Goal: Check status: Check status

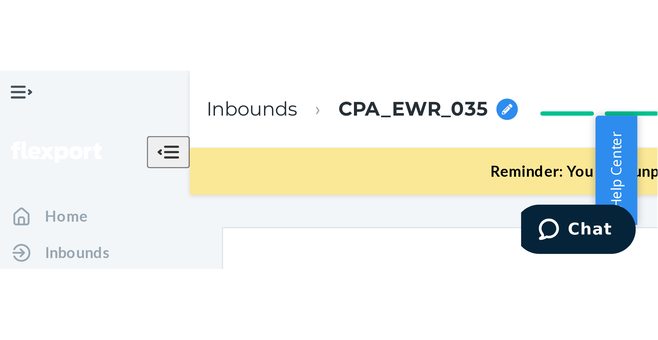
scroll to position [1226, 0]
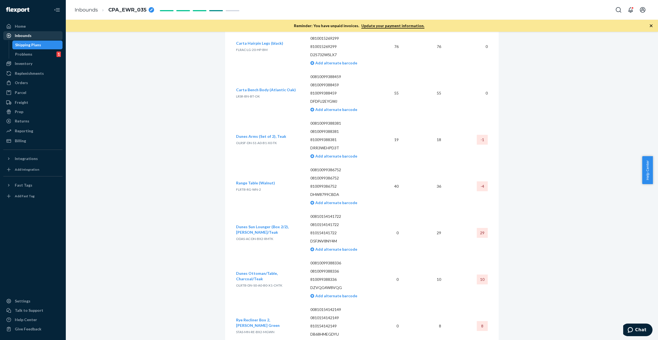
click at [29, 34] on div "Inbounds" at bounding box center [23, 35] width 17 height 5
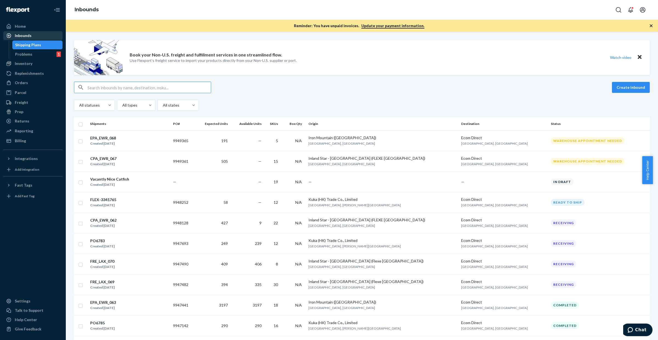
click at [42, 37] on div "Inbounds" at bounding box center [33, 36] width 58 height 8
click at [43, 37] on div "Inbounds" at bounding box center [33, 36] width 58 height 8
click at [144, 90] on input "text" at bounding box center [149, 87] width 123 height 11
paste input "9933230"
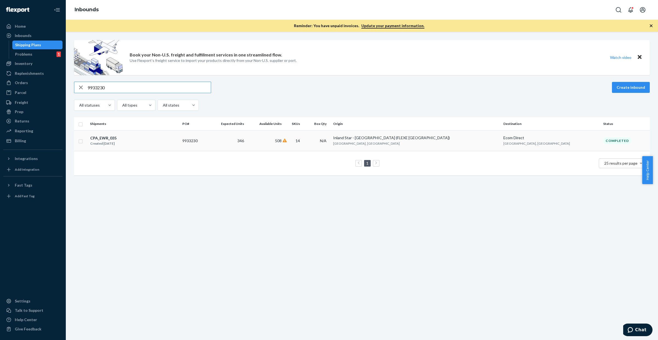
type input "9933230"
click at [284, 145] on td "508" at bounding box center [264, 141] width 37 height 21
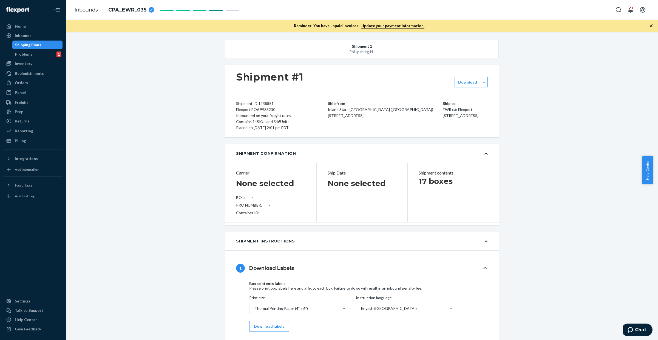
type input "SW4127082"
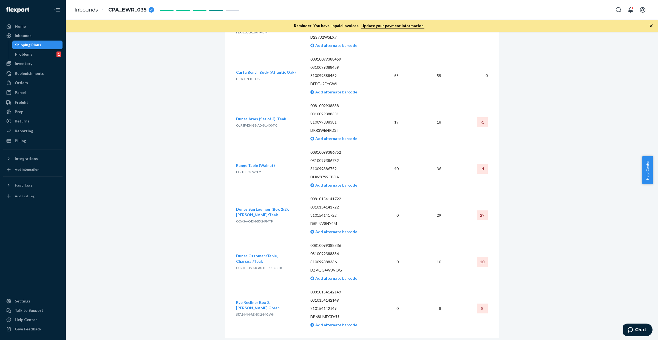
scroll to position [1251, 0]
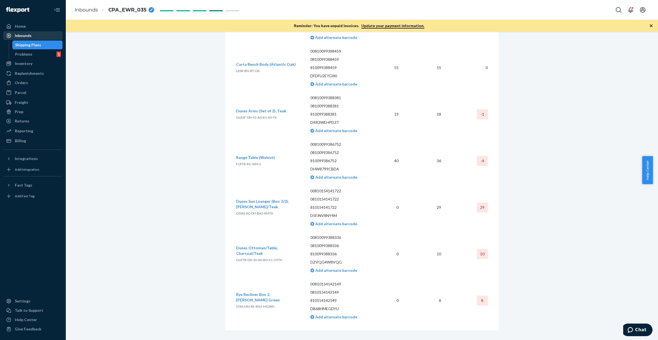
click at [27, 38] on div "Inbounds" at bounding box center [23, 35] width 17 height 5
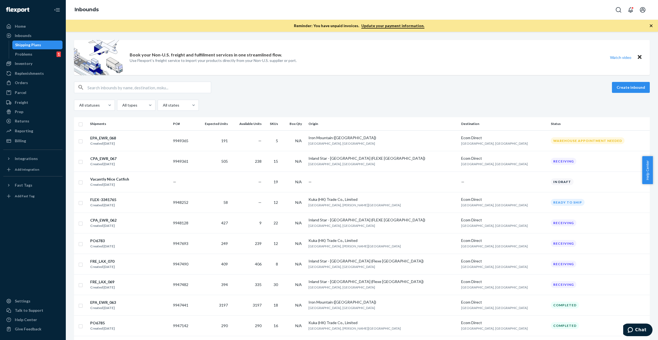
click at [195, 84] on input "text" at bounding box center [149, 87] width 123 height 11
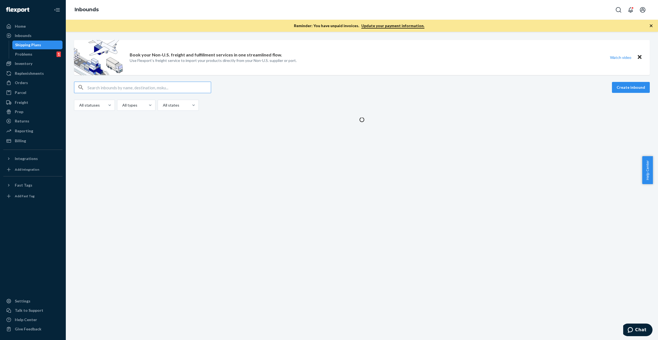
paste input "9932869"
type input "9932869"
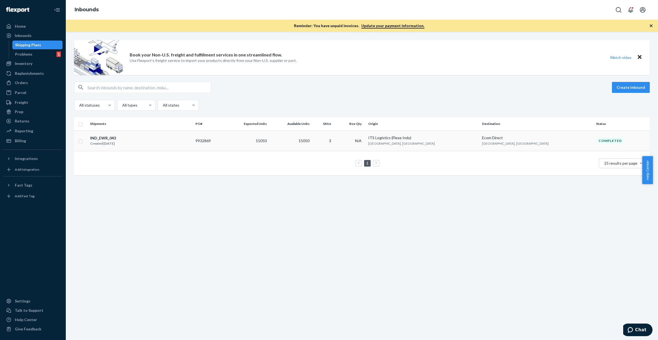
click at [171, 141] on div "IND_EWR_043 Created [DATE]" at bounding box center [140, 141] width 101 height 12
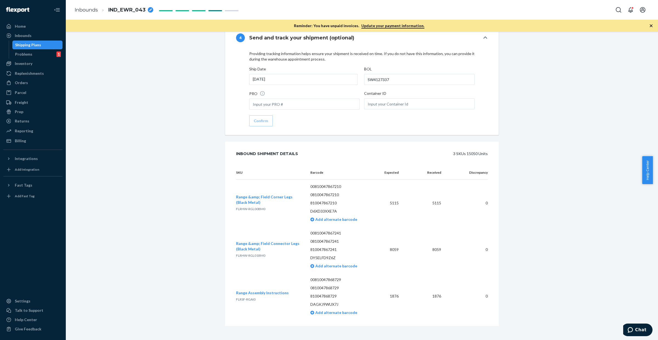
scroll to position [699, 0]
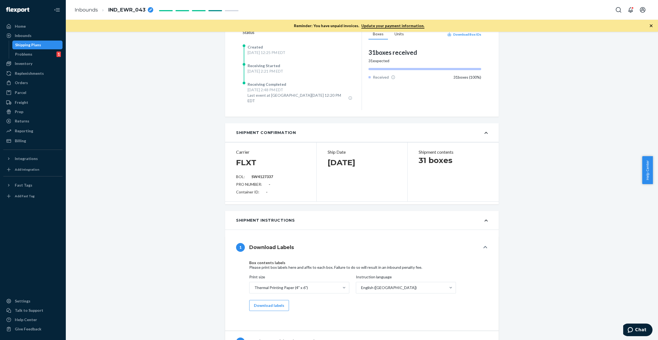
scroll to position [116, 0]
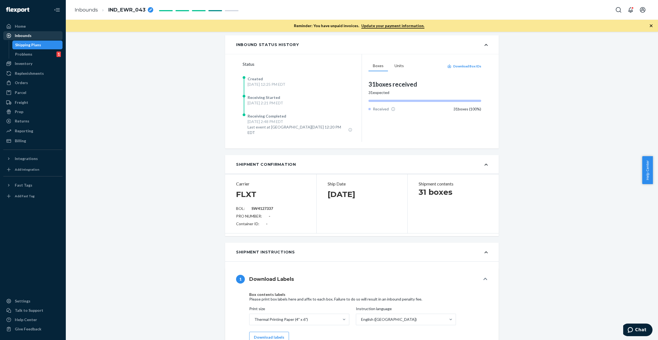
click at [50, 36] on div "Inbounds" at bounding box center [33, 36] width 58 height 8
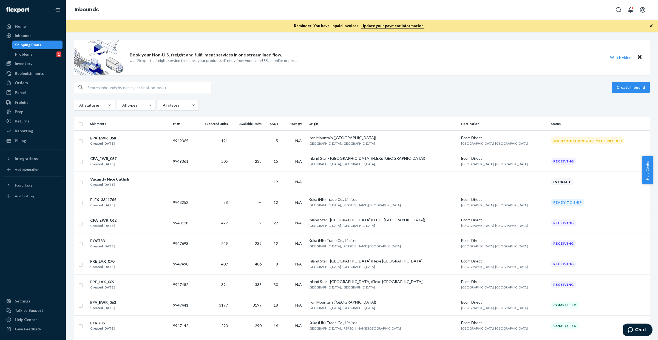
click at [186, 88] on input "text" at bounding box center [149, 87] width 123 height 11
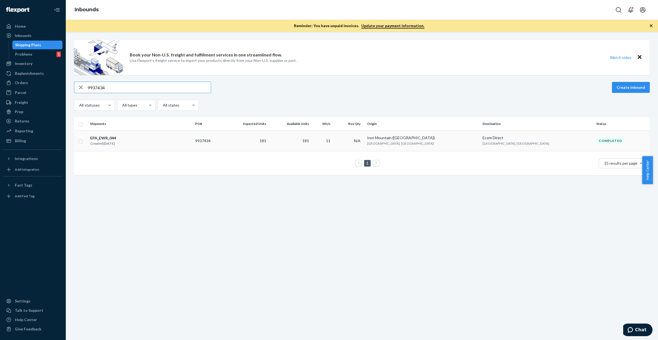
type input "9937434"
click at [191, 144] on div "EPA_EWR_044 Created [DATE]" at bounding box center [140, 141] width 101 height 12
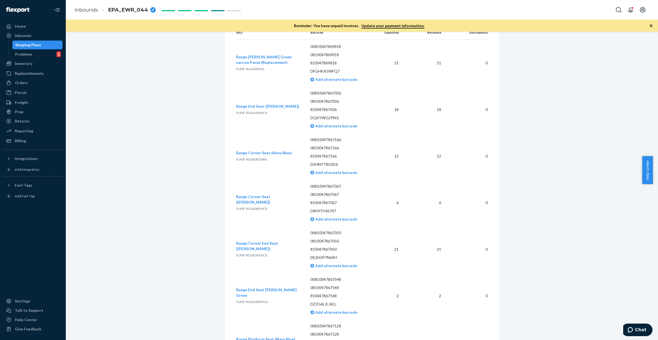
scroll to position [871, 0]
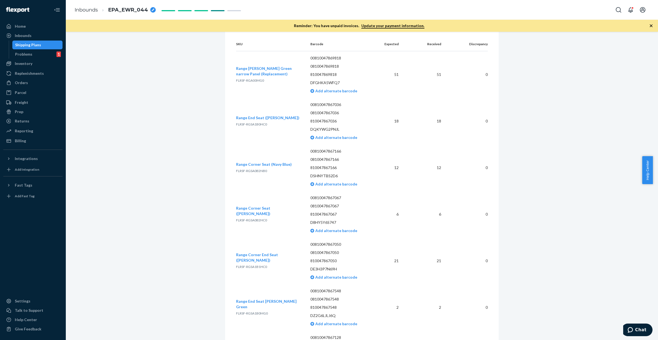
click at [248, 169] on span "FLRSF-RGSA0B2NB0" at bounding box center [251, 171] width 31 height 4
copy span "FLRSF-RGSA0B2NB0"
click at [248, 203] on span "FLRSF-RGSA0B2HC0" at bounding box center [251, 220] width 31 height 4
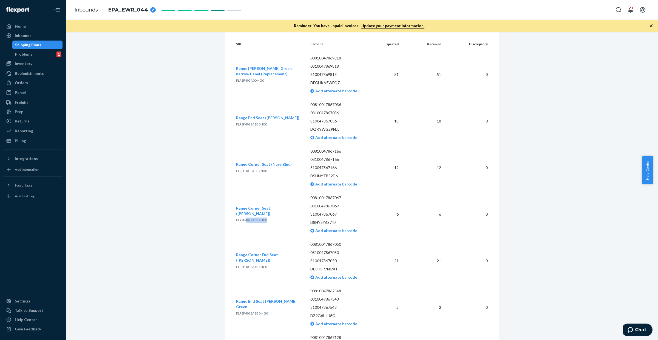
click at [248, 203] on span "FLRSF-RGSA0B2HC0" at bounding box center [251, 220] width 31 height 4
copy span "FLRSF-RGSA0B2HC0"
click at [258, 203] on span "FLRSF-RGSA1B1HC0" at bounding box center [251, 267] width 31 height 4
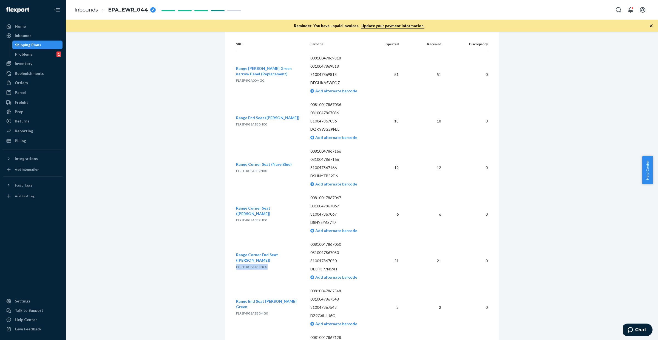
click at [258, 203] on span "FLRSF-RGSA1B1HC0" at bounding box center [251, 267] width 31 height 4
copy span "FLRSF-RGSA1B1HC0"
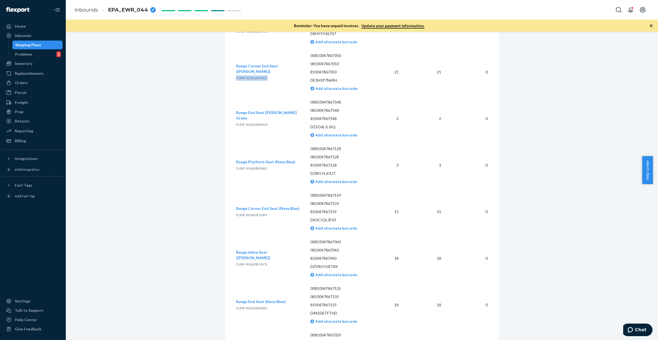
scroll to position [1077, 0]
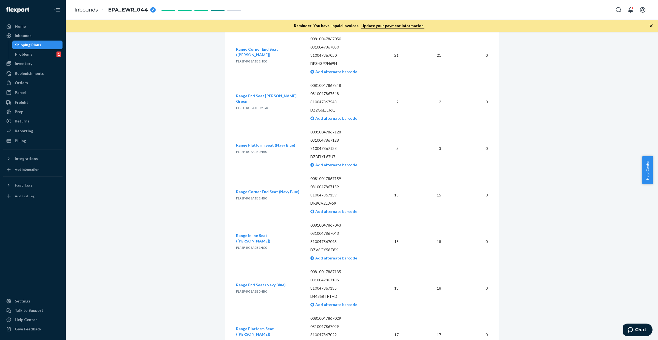
click at [248, 106] on span "FLRSF-RGSA1B0MG0" at bounding box center [252, 108] width 32 height 4
copy span "FLRSF-RGSA1B0MG0"
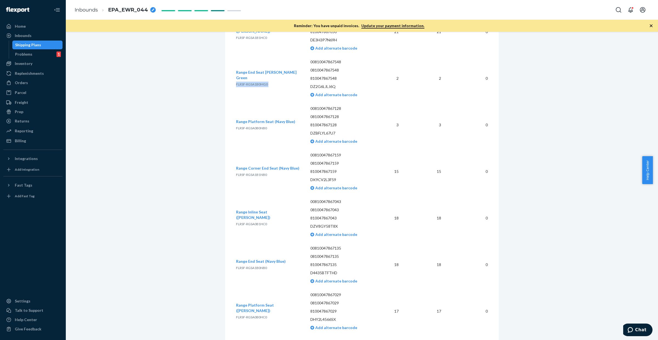
scroll to position [1111, 0]
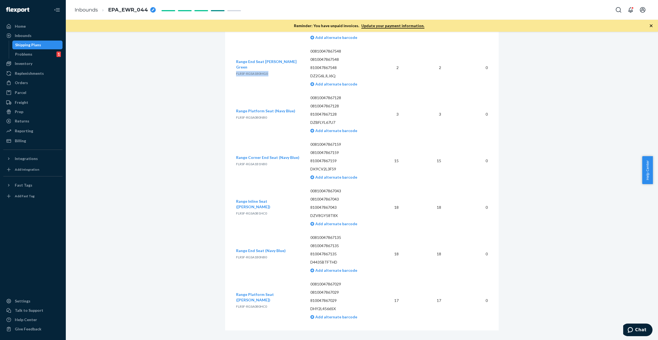
click at [247, 203] on span "FLRSF-RGSA0B0HC0" at bounding box center [251, 307] width 31 height 4
copy span "RGSA0B0HC0"
click at [247, 203] on span "FLRSF-RGSA0B0HC0" at bounding box center [251, 307] width 31 height 4
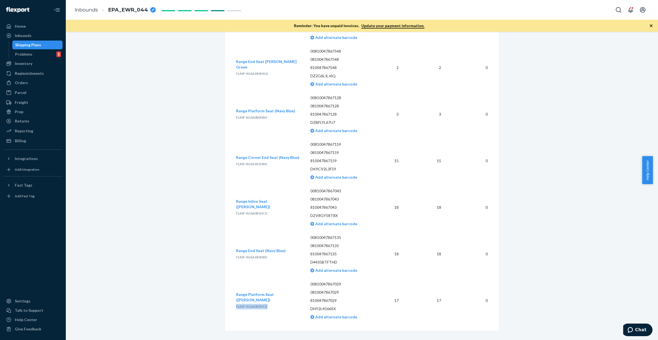
click at [247, 203] on span "FLRSF-RGSA0B0HC0" at bounding box center [251, 307] width 31 height 4
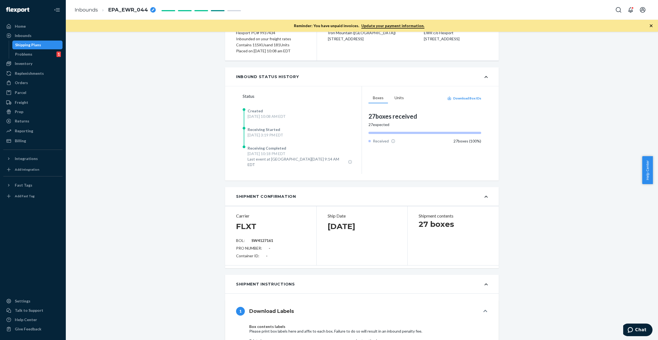
scroll to position [83, 0]
click at [36, 38] on div "Inbounds" at bounding box center [33, 36] width 58 height 8
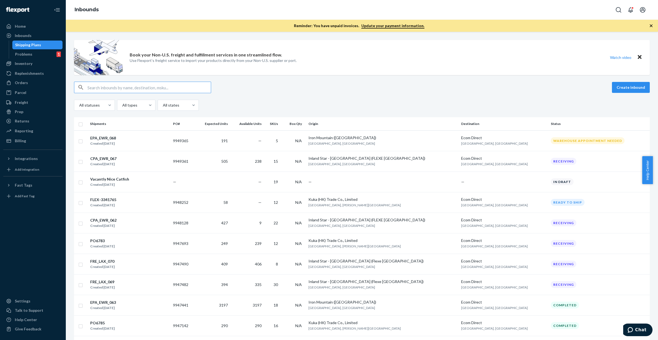
click at [130, 88] on input "text" at bounding box center [149, 87] width 123 height 11
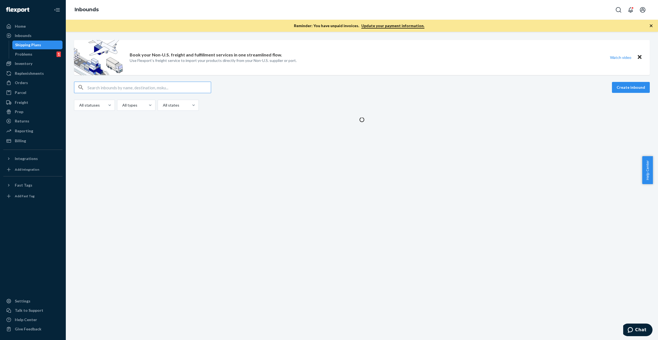
type input "9936676"
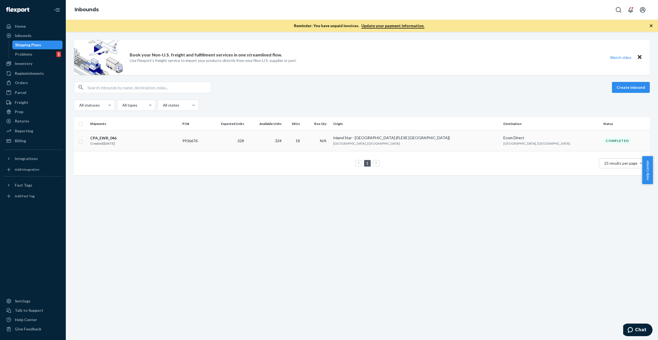
click at [246, 143] on td "328" at bounding box center [227, 141] width 38 height 21
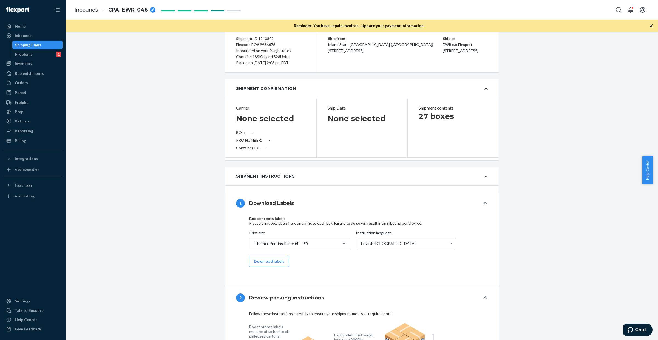
type input "SW4127096"
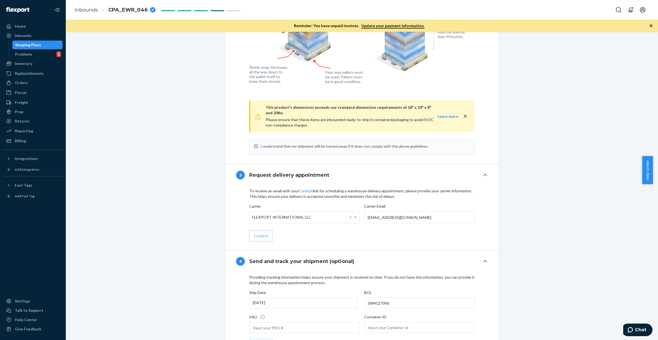
scroll to position [512, 0]
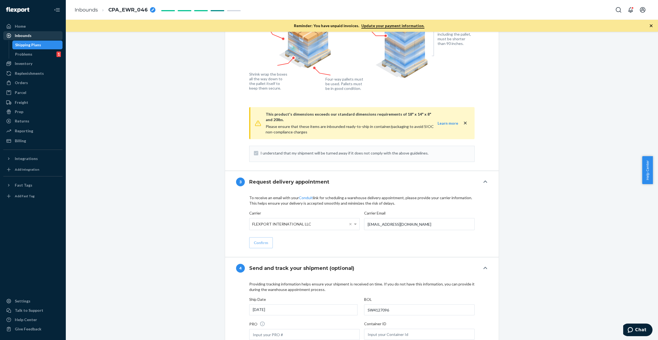
drag, startPoint x: 33, startPoint y: 36, endPoint x: 37, endPoint y: 32, distance: 5.1
click at [33, 36] on div "Inbounds" at bounding box center [33, 36] width 58 height 8
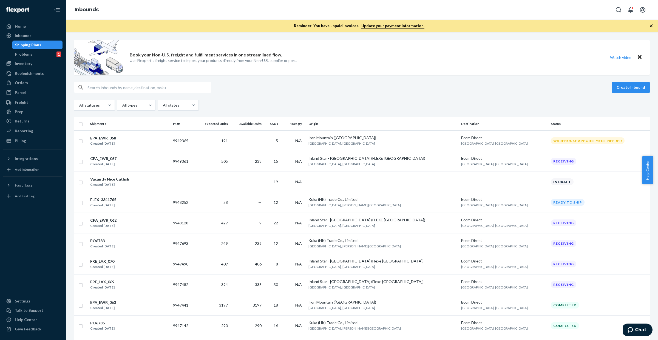
type input "9937436"
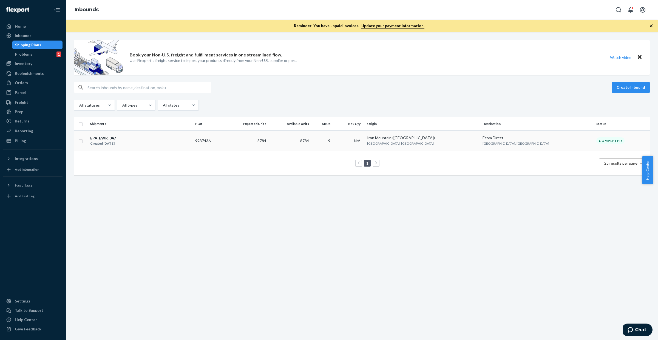
click at [264, 142] on td "8784" at bounding box center [247, 141] width 44 height 21
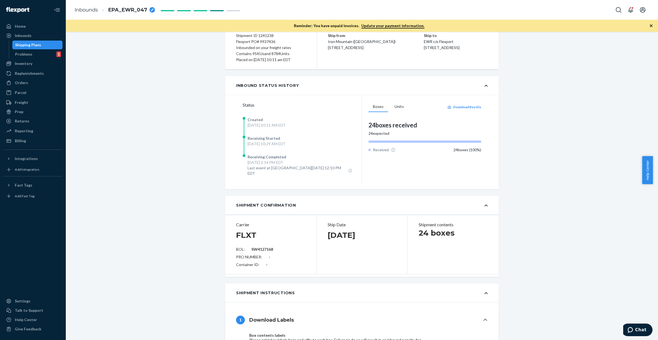
scroll to position [58, 0]
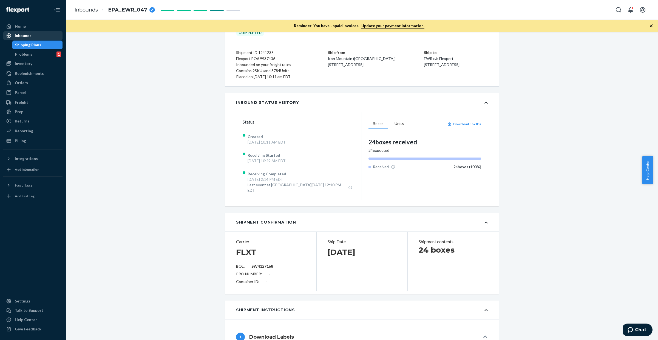
click at [54, 35] on div "Inbounds" at bounding box center [33, 36] width 58 height 8
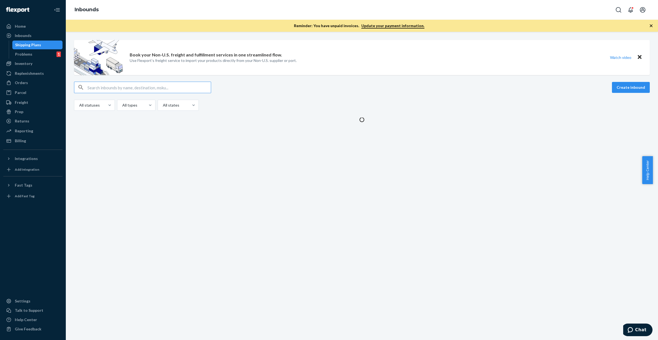
click at [172, 87] on input "text" at bounding box center [149, 87] width 123 height 11
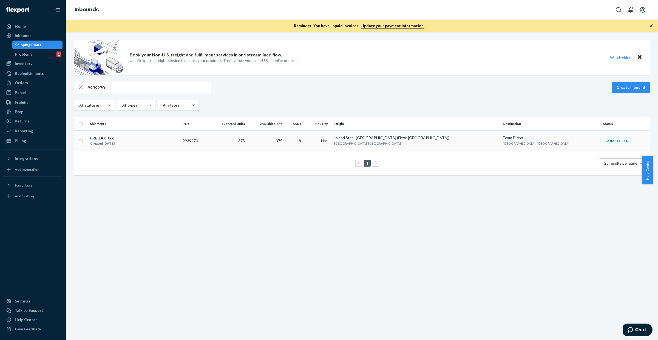
type input "9939270"
click at [208, 142] on td "9939270" at bounding box center [194, 141] width 28 height 21
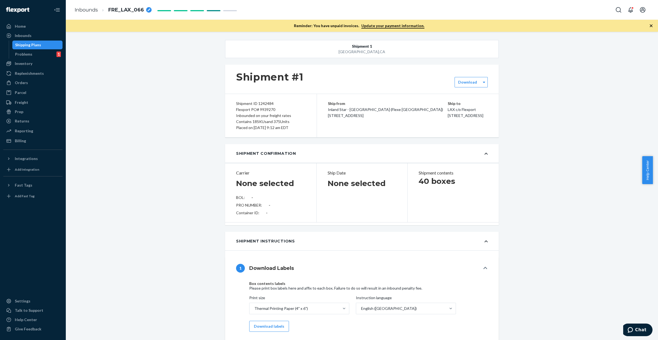
type input "SW4145171"
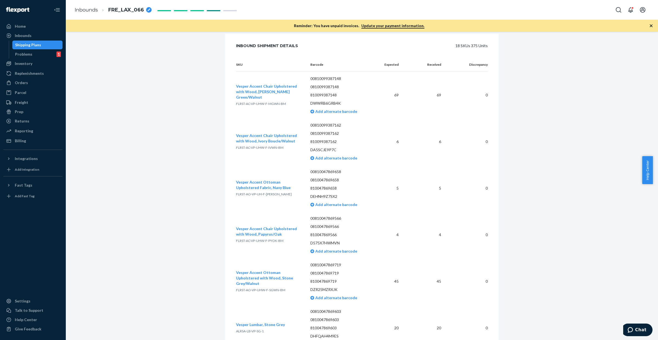
scroll to position [857, 0]
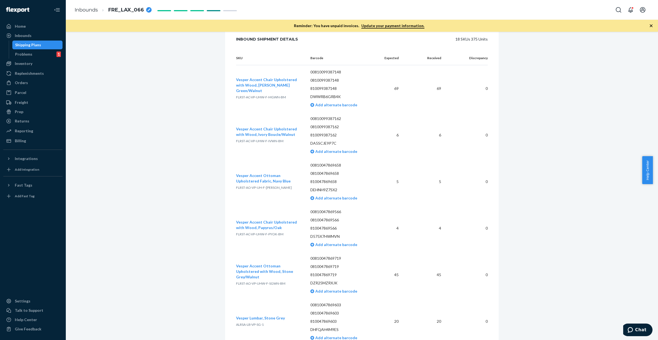
click at [271, 95] on span "FLRST-AC-VP-UHW-F-MGWN-BM" at bounding box center [261, 97] width 50 height 4
copy span "FLRST-AC-VP-UHW-F-MGWN-BM"
click at [260, 139] on span "FLRST-AC-VP-UHW-F-IVWN-BM" at bounding box center [259, 141] width 47 height 4
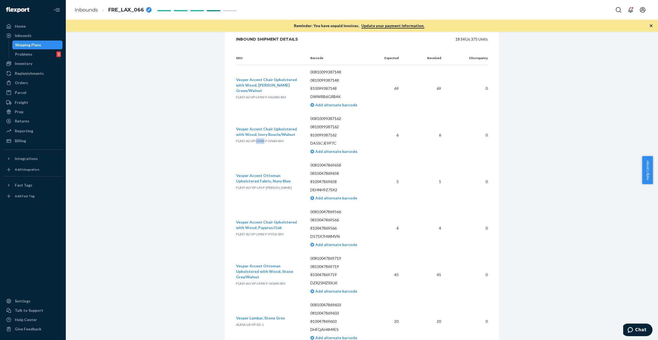
click at [260, 139] on span "FLRST-AC-VP-UHW-F-IVWN-BM" at bounding box center [259, 141] width 47 height 4
copy span "FLRST-AC-VP-UHW-F-IVWN-BM"
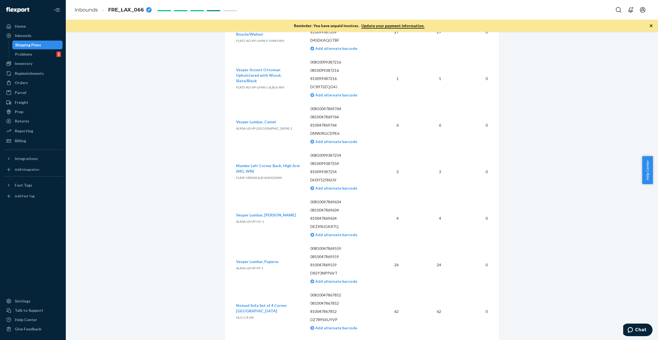
scroll to position [1200, 0]
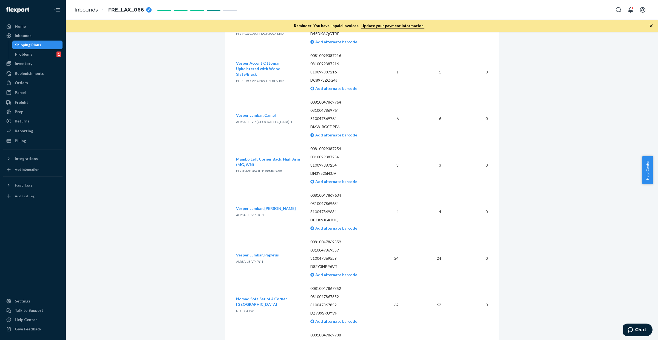
click at [253, 203] on span "ALRSA-LB-VP-PY-1" at bounding box center [249, 262] width 27 height 4
copy span "ALRSA-LB-VP-PY-1"
